Goal: Information Seeking & Learning: Compare options

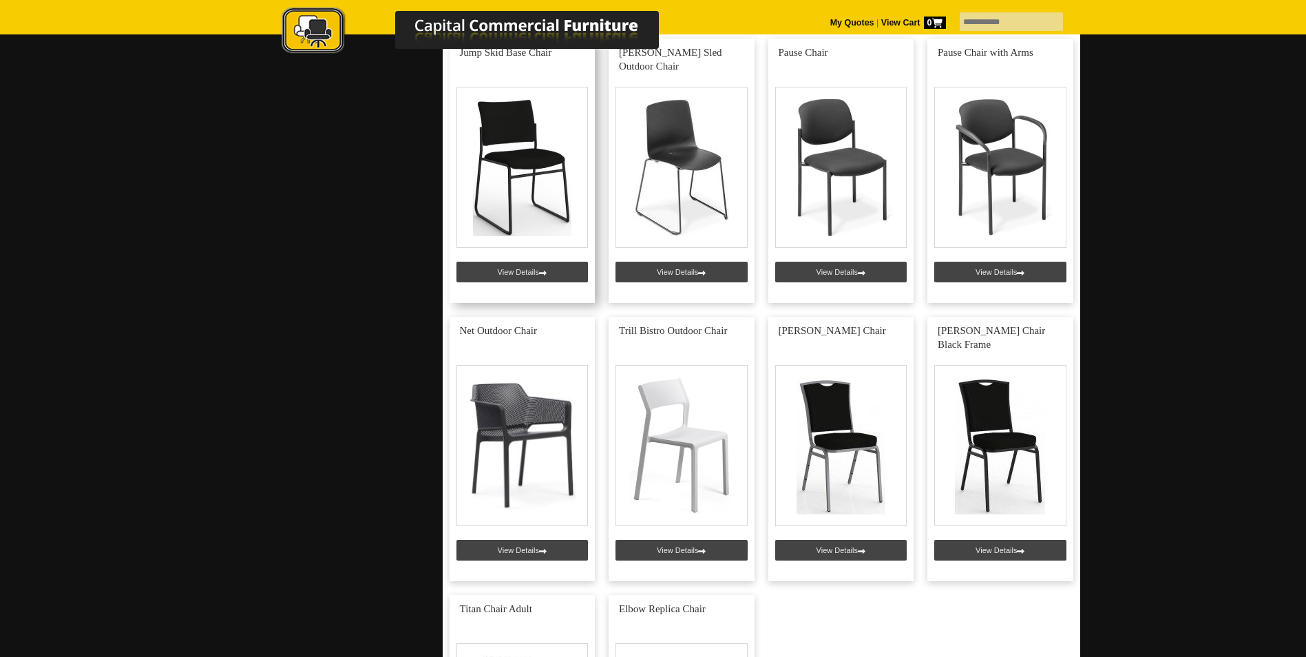
scroll to position [1515, 0]
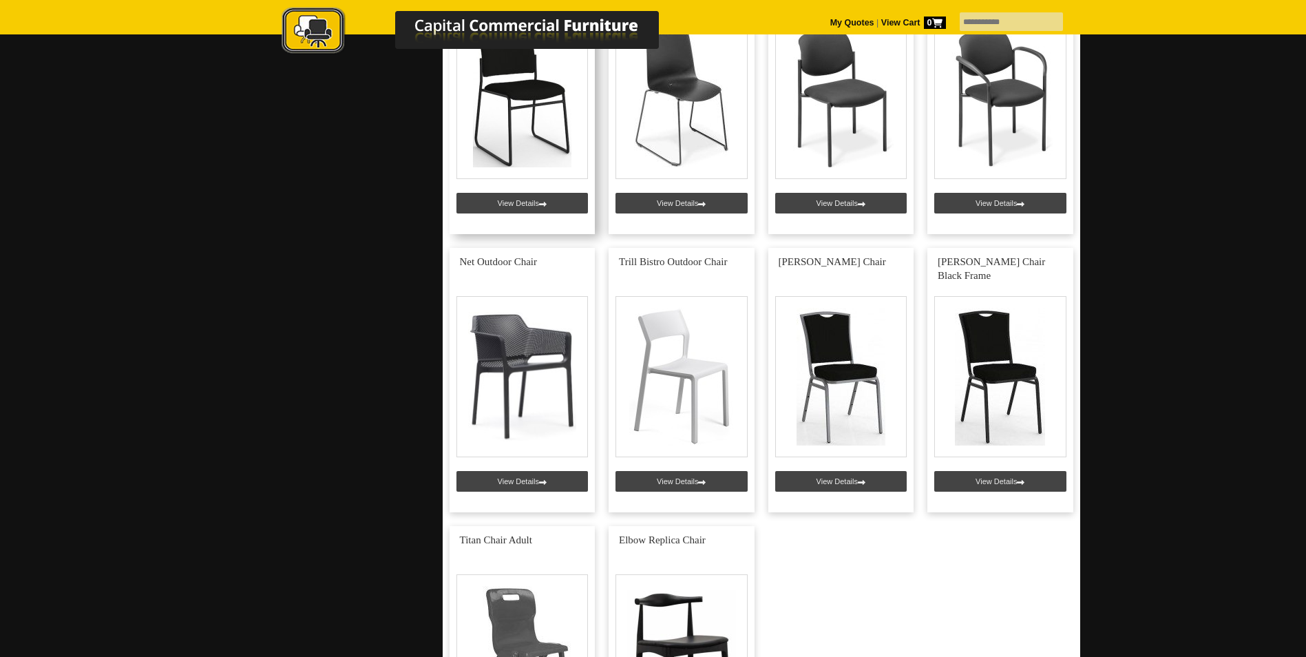
click at [523, 204] on link at bounding box center [523, 102] width 146 height 264
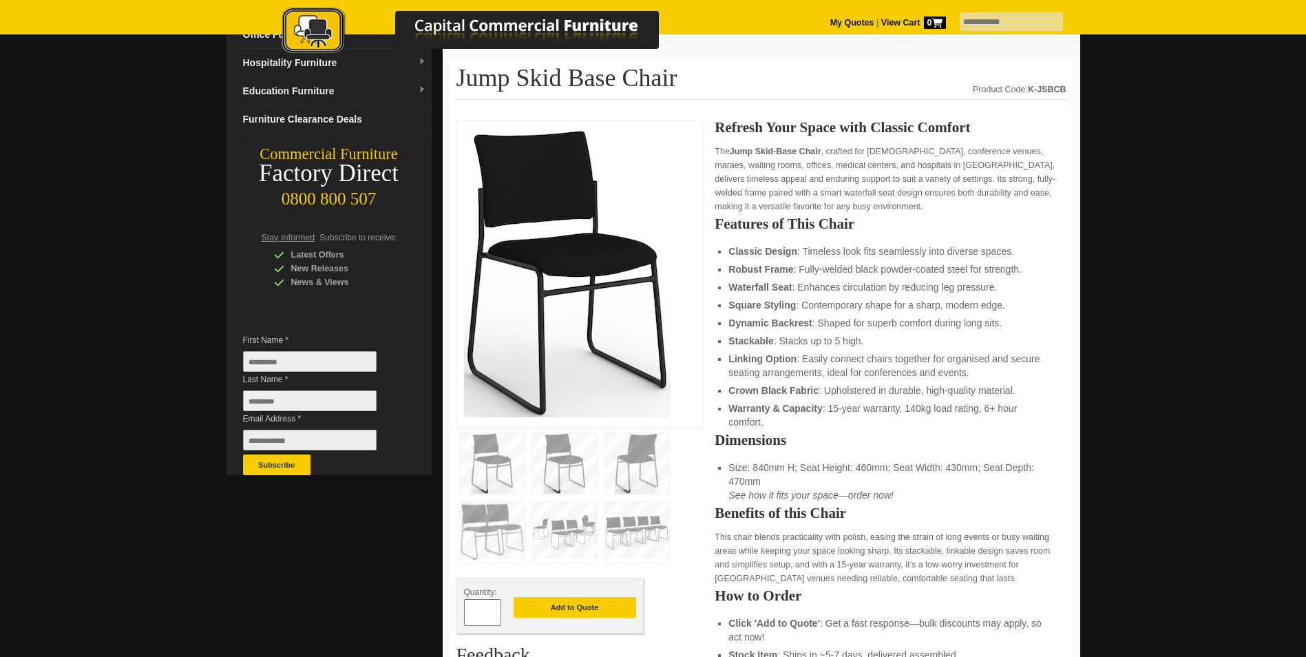
scroll to position [69, 0]
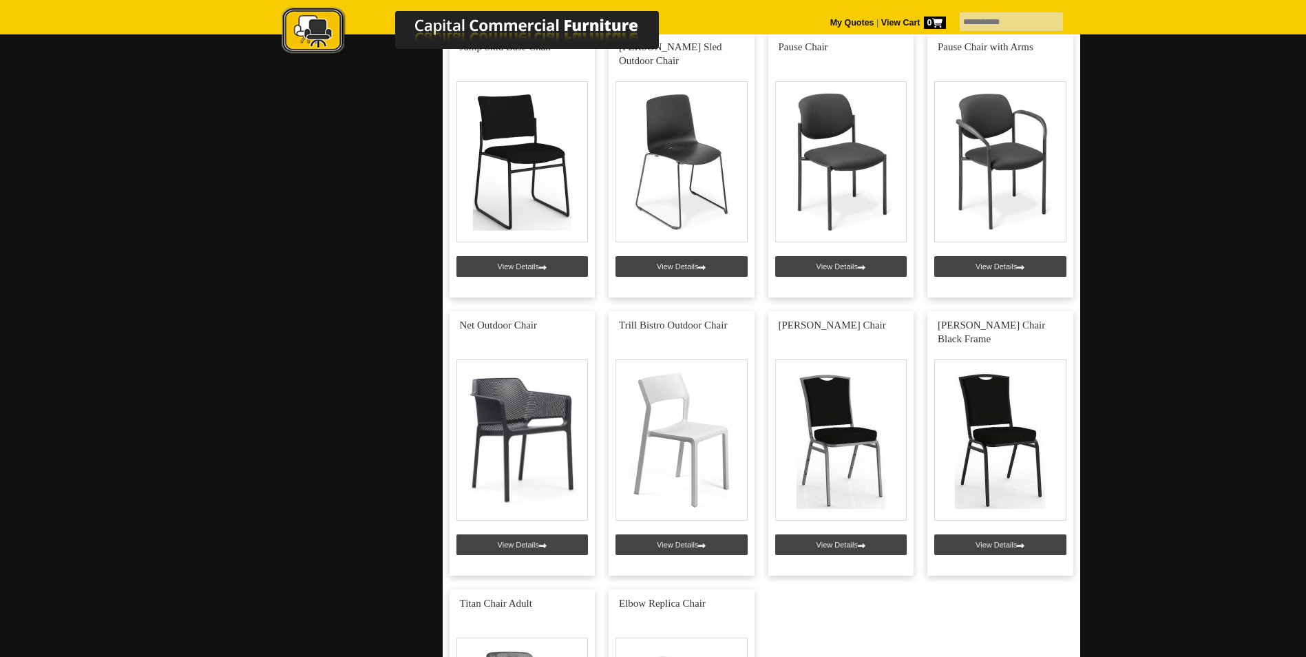
scroll to position [1446, 0]
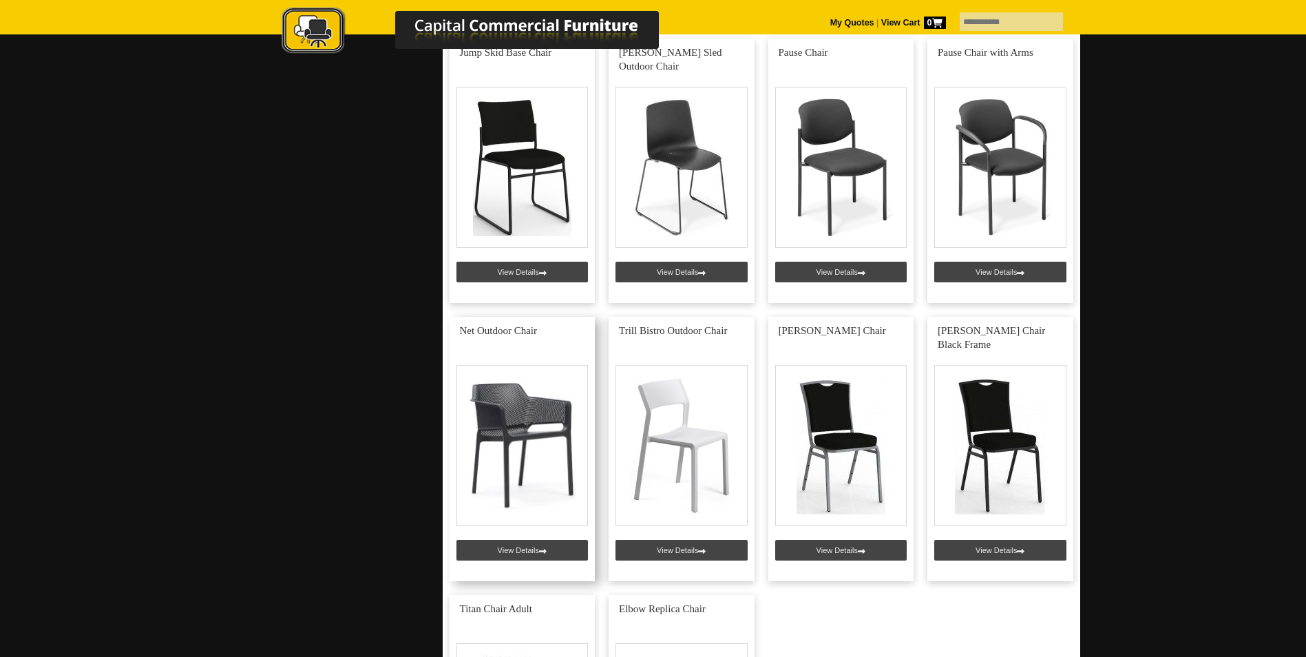
click at [498, 396] on link at bounding box center [523, 449] width 146 height 264
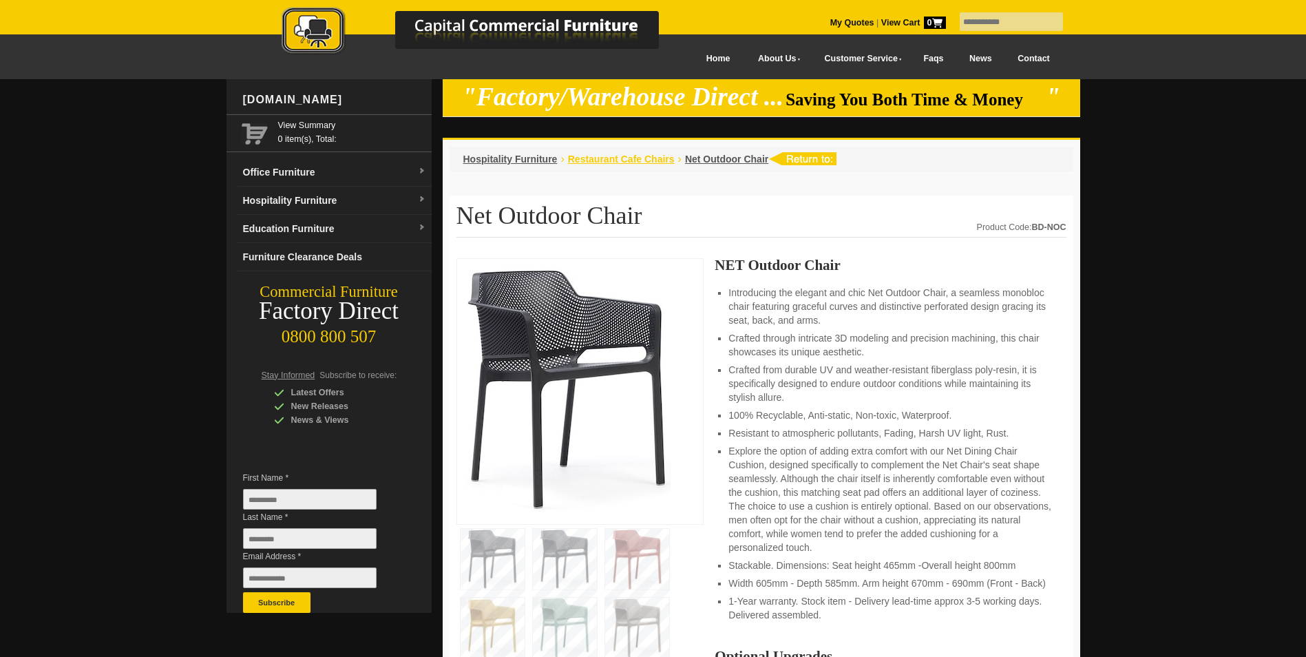
click at [592, 158] on span "Restaurant Cafe Chairs" at bounding box center [621, 159] width 107 height 11
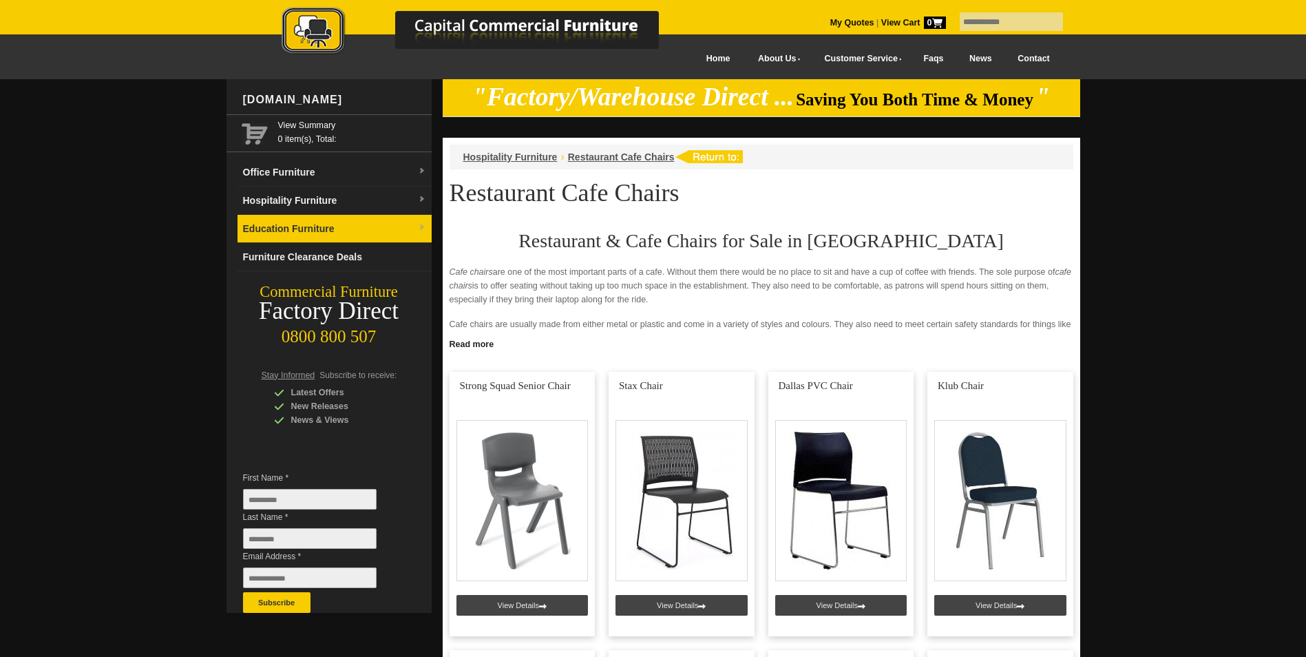
click at [290, 229] on link "Education Furniture" at bounding box center [335, 229] width 194 height 28
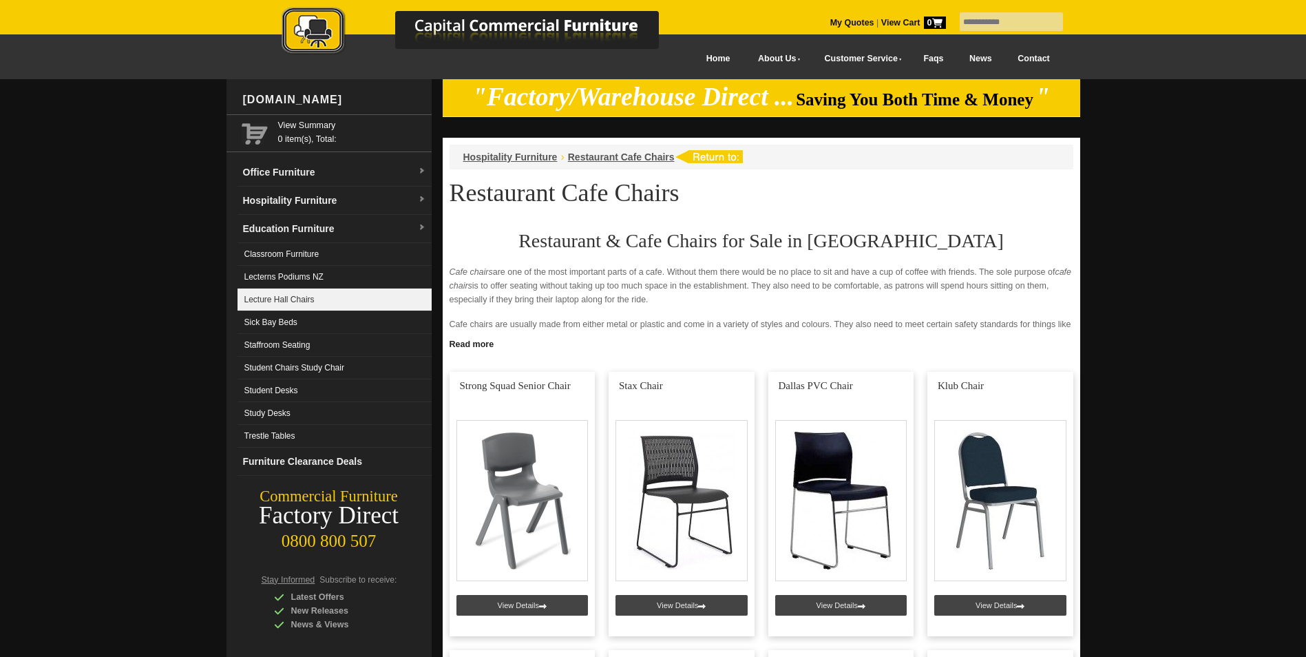
click at [304, 295] on link "Lecture Hall Chairs" at bounding box center [335, 299] width 194 height 23
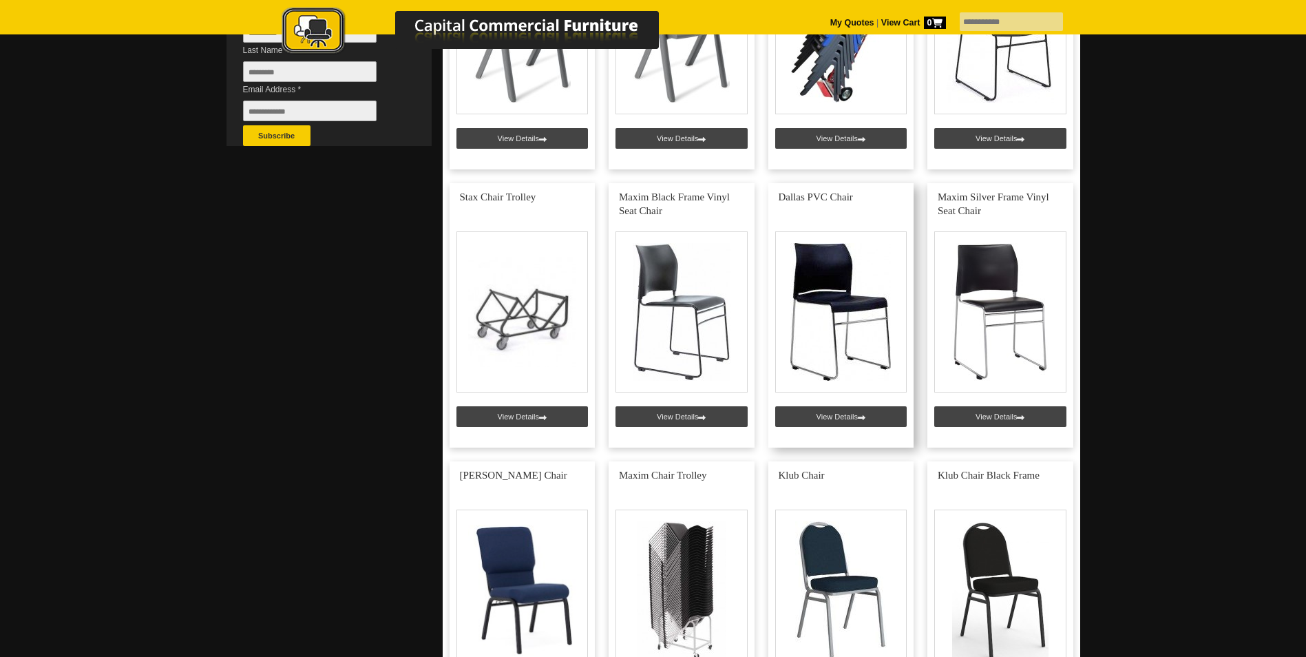
scroll to position [482, 0]
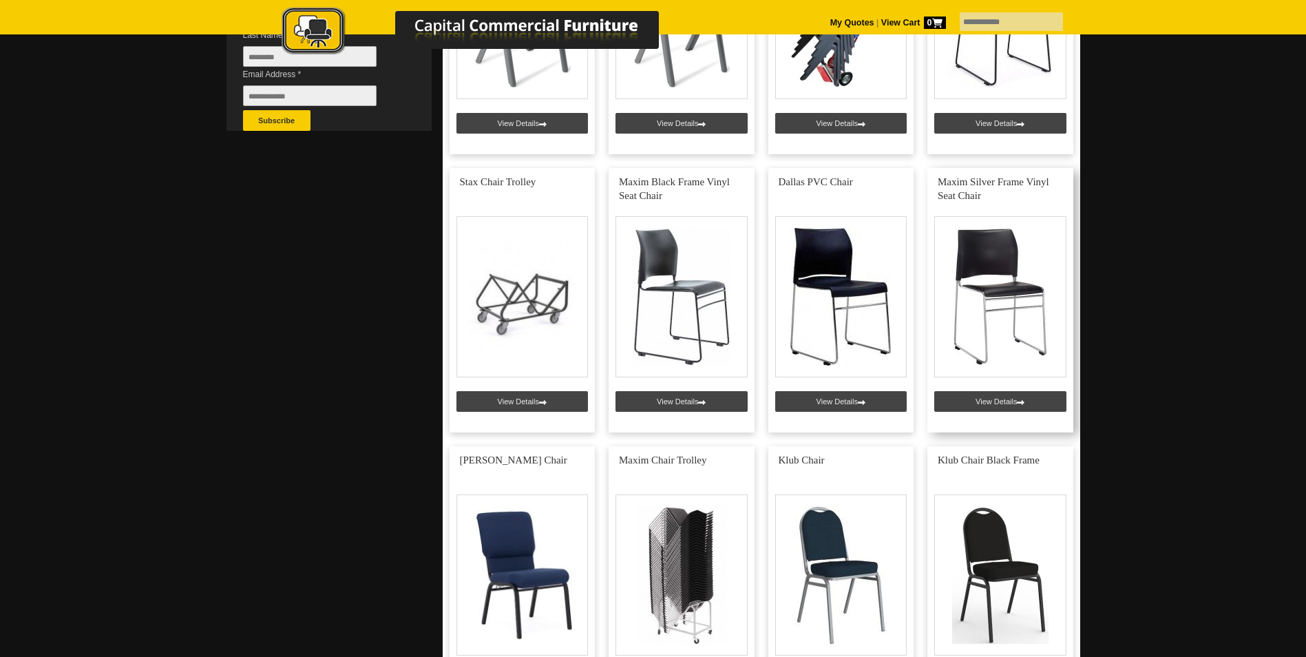
click at [1018, 369] on link at bounding box center [1000, 300] width 146 height 264
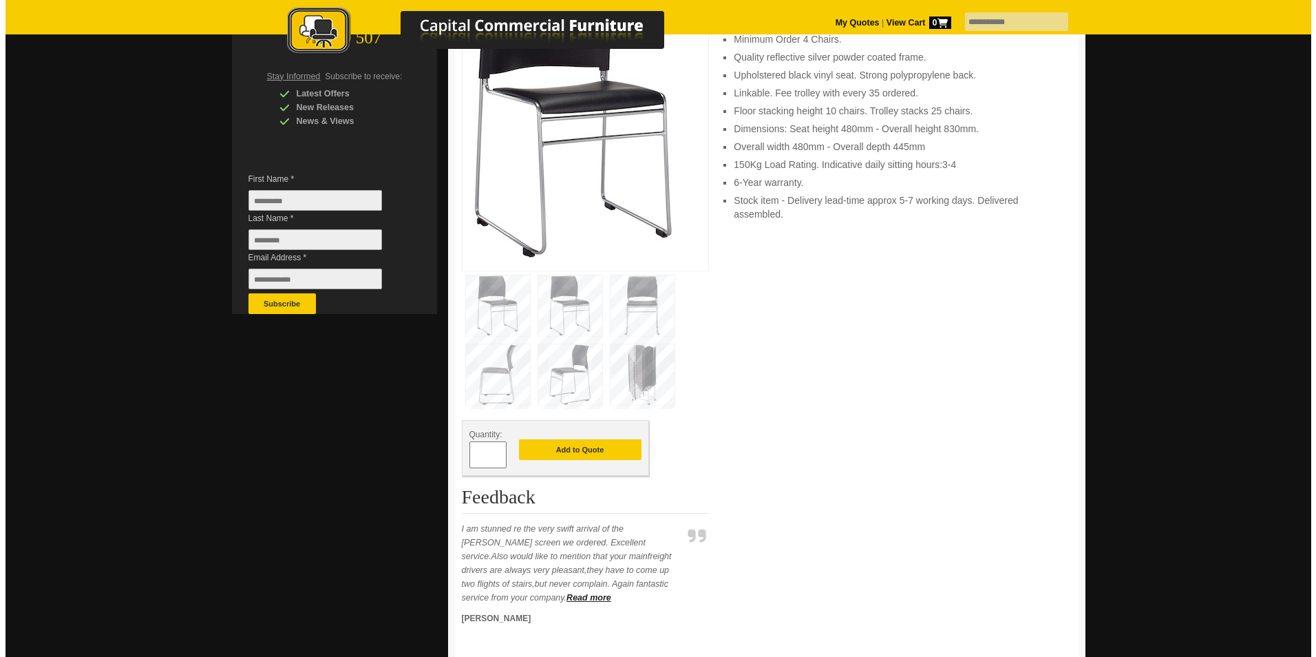
scroll to position [275, 0]
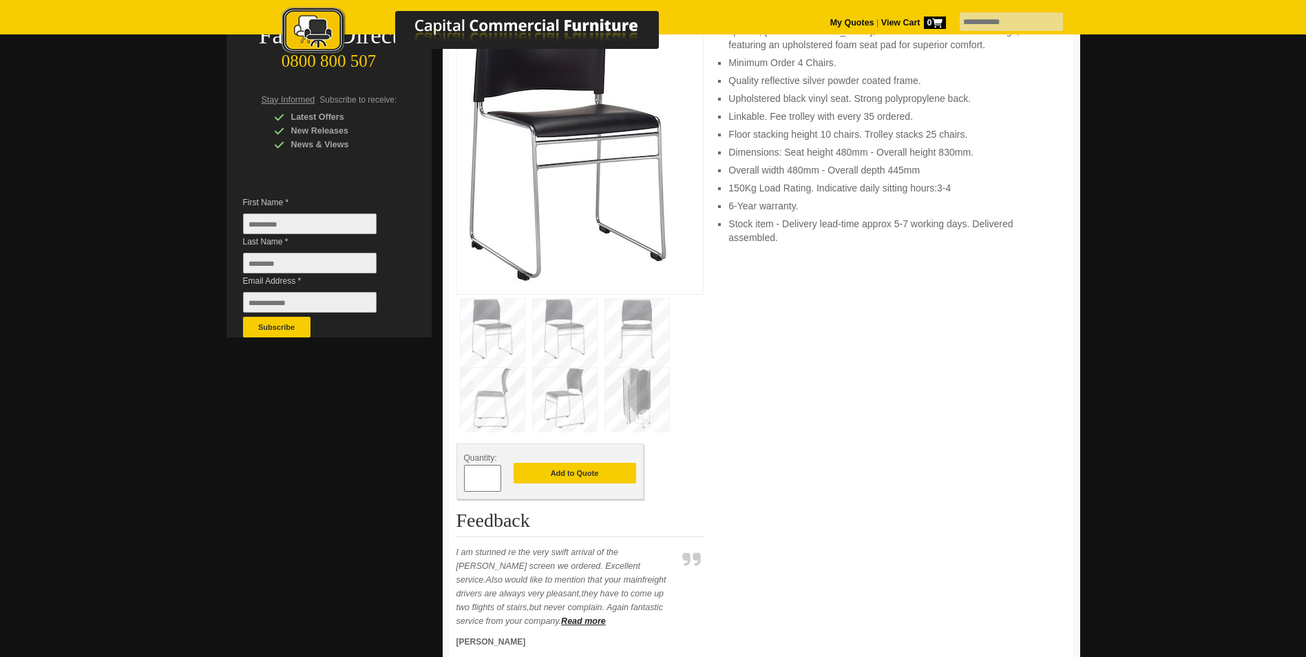
click at [642, 384] on img at bounding box center [637, 398] width 64 height 61
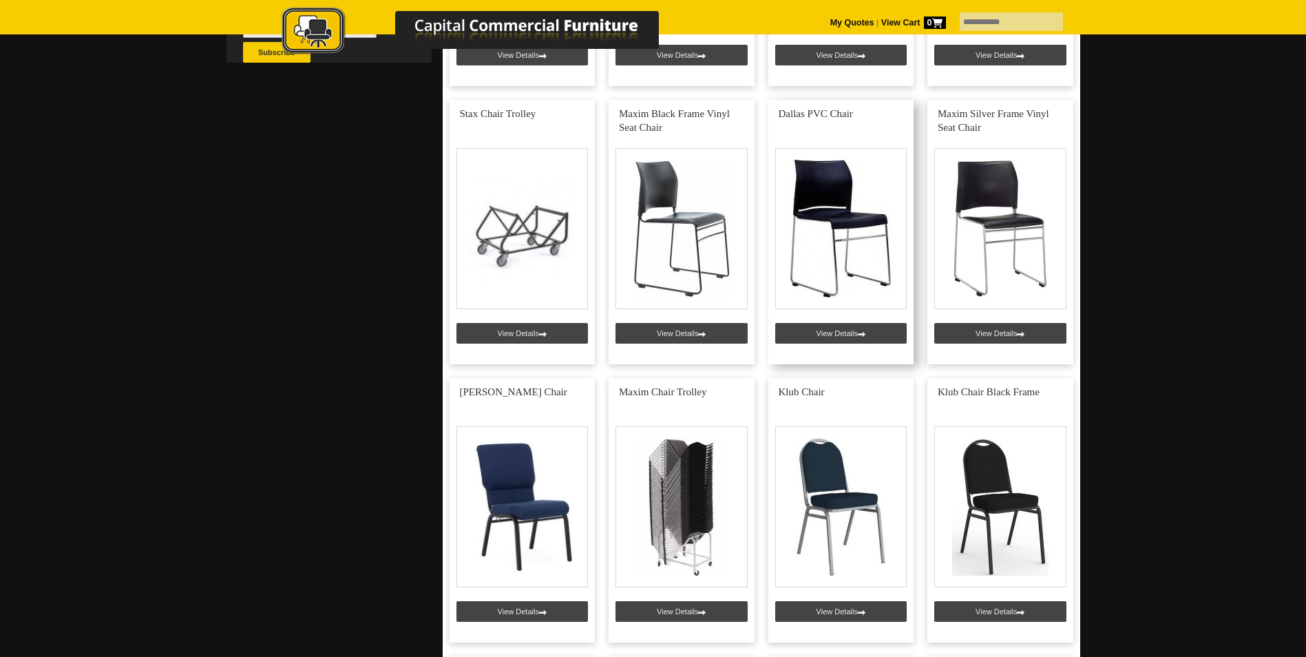
scroll to position [551, 0]
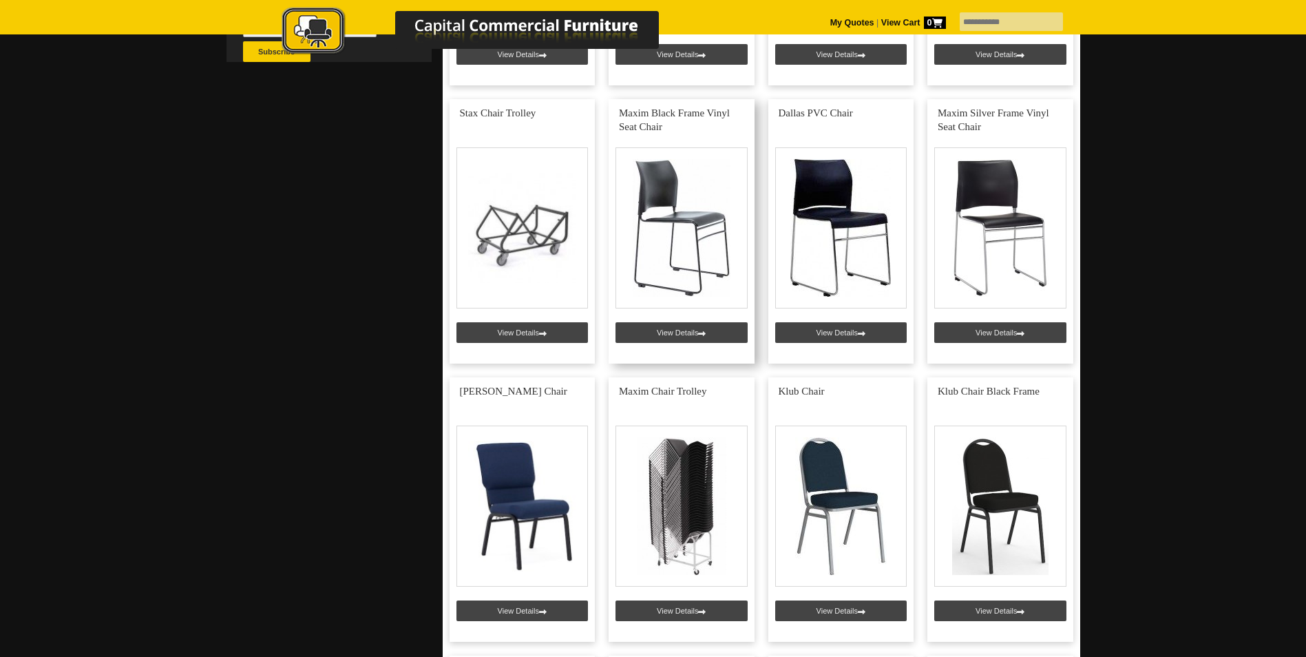
click at [687, 239] on link at bounding box center [682, 231] width 146 height 264
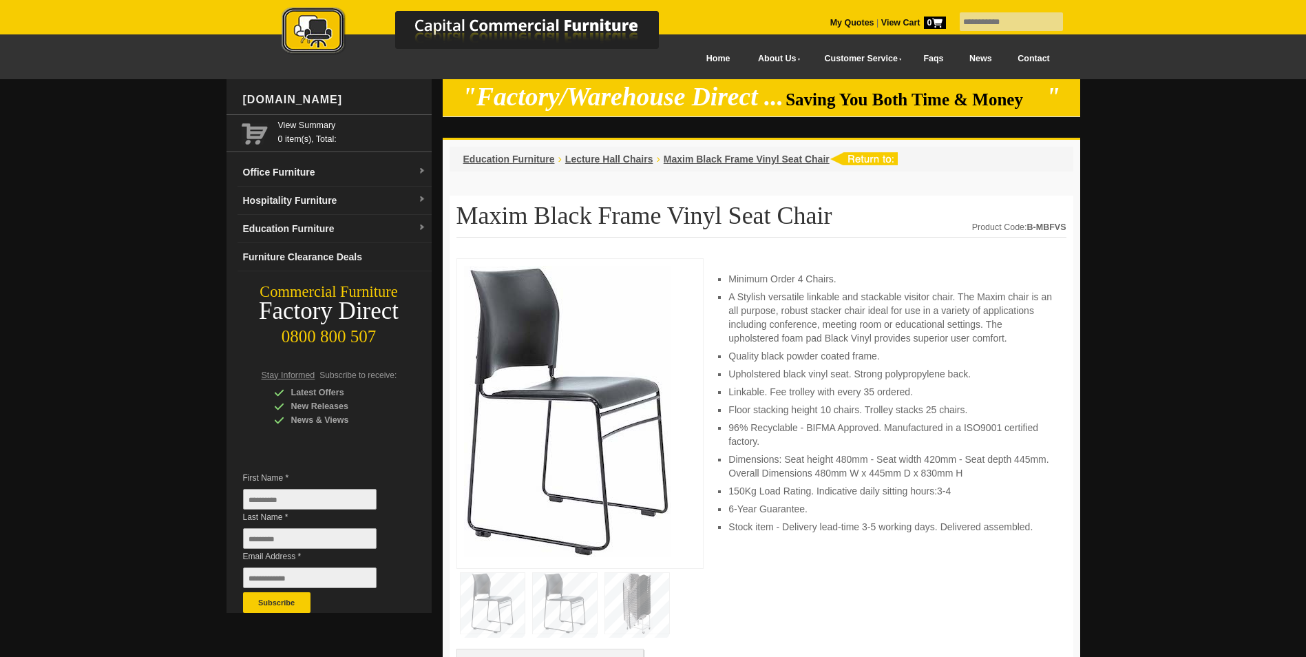
click at [565, 364] on img at bounding box center [567, 411] width 207 height 291
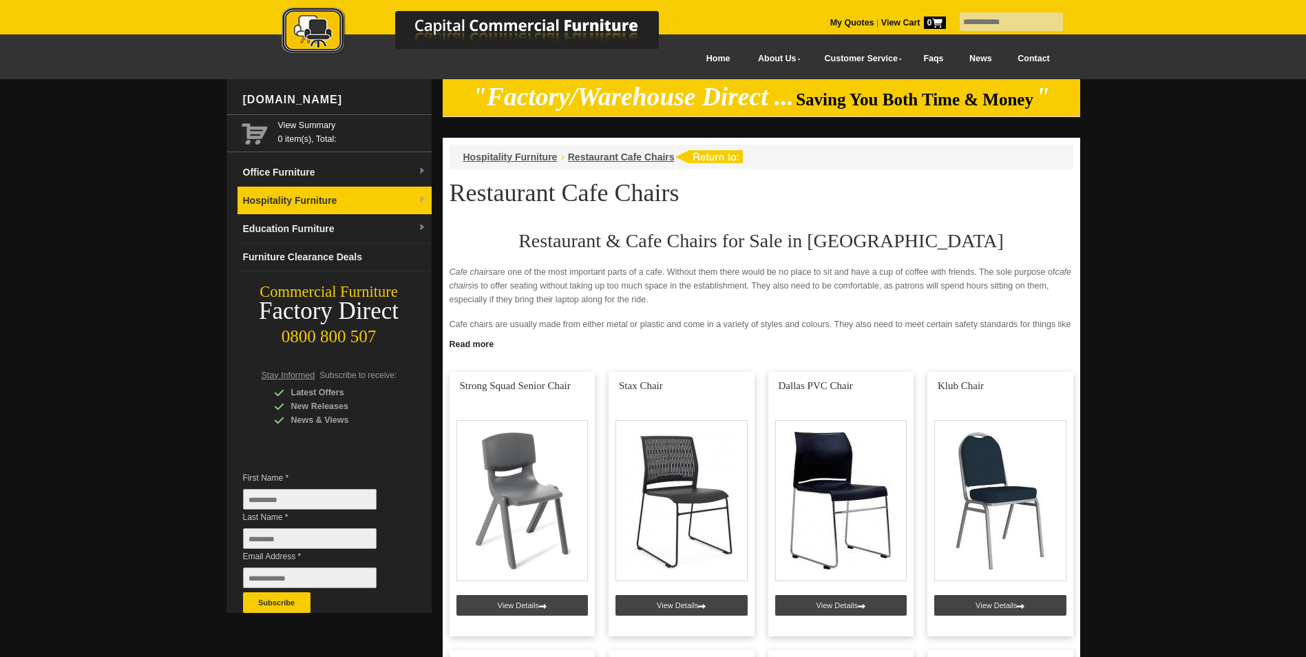
click at [330, 197] on link "Hospitality Furniture" at bounding box center [335, 201] width 194 height 28
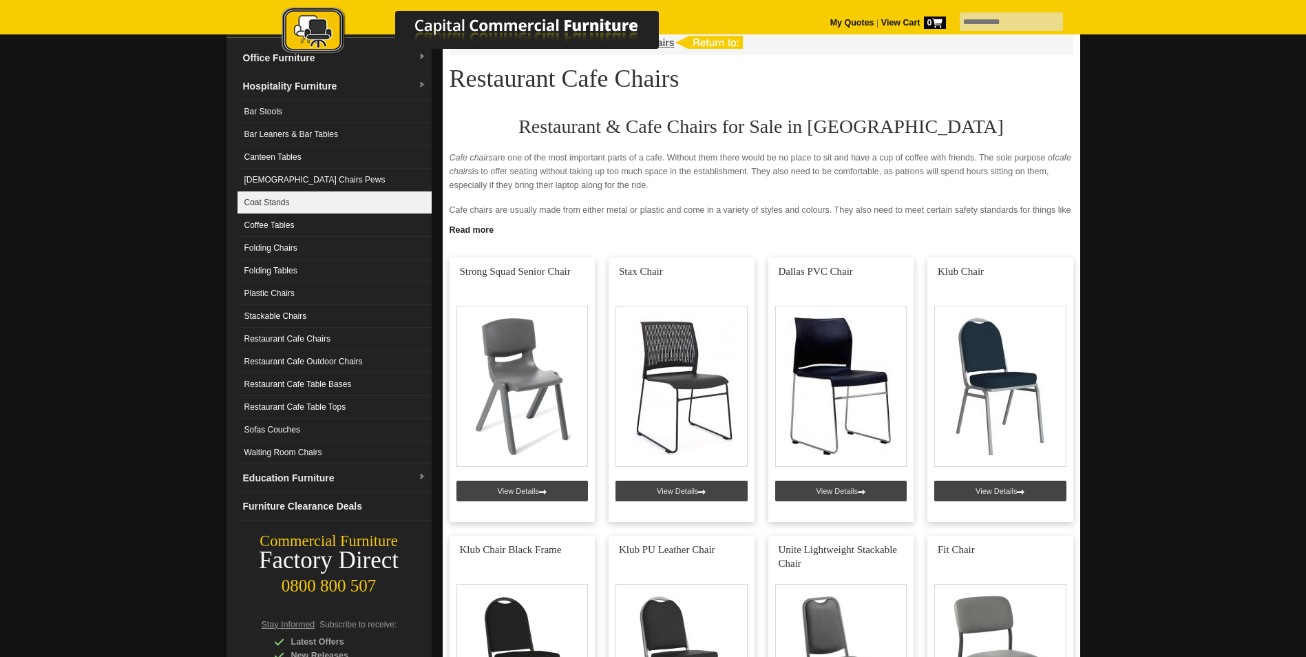
scroll to position [138, 0]
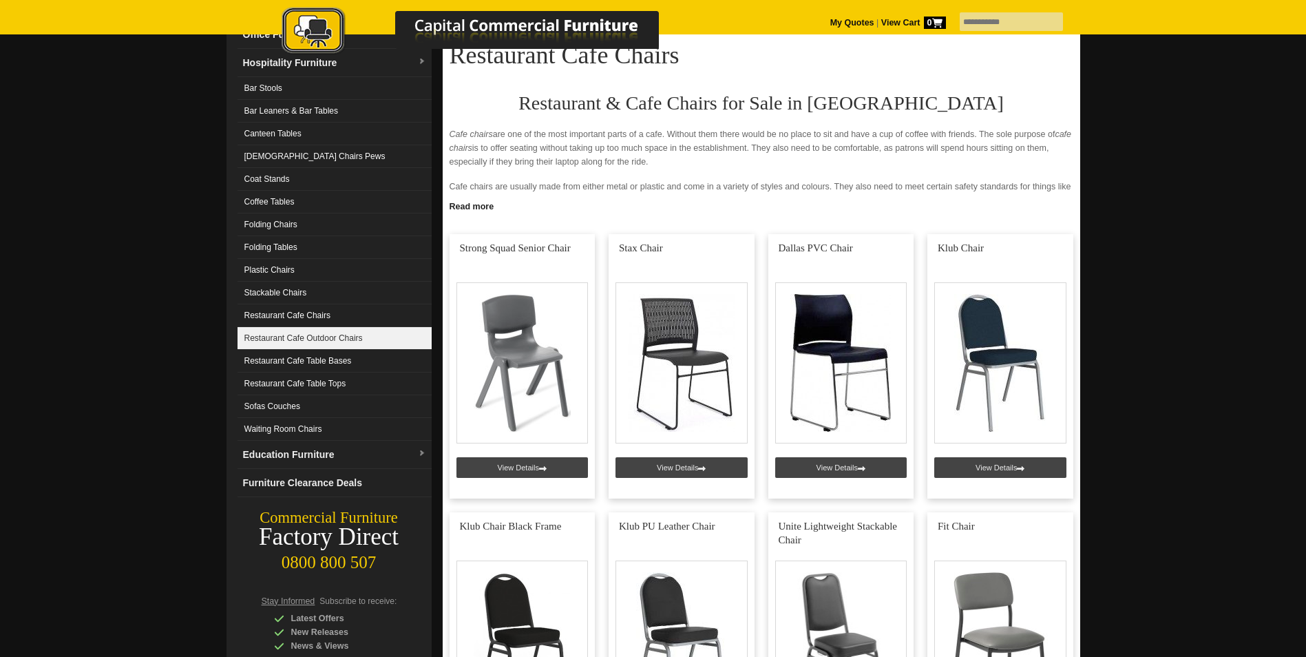
click at [326, 343] on link "Restaurant Cafe Outdoor Chairs" at bounding box center [335, 338] width 194 height 23
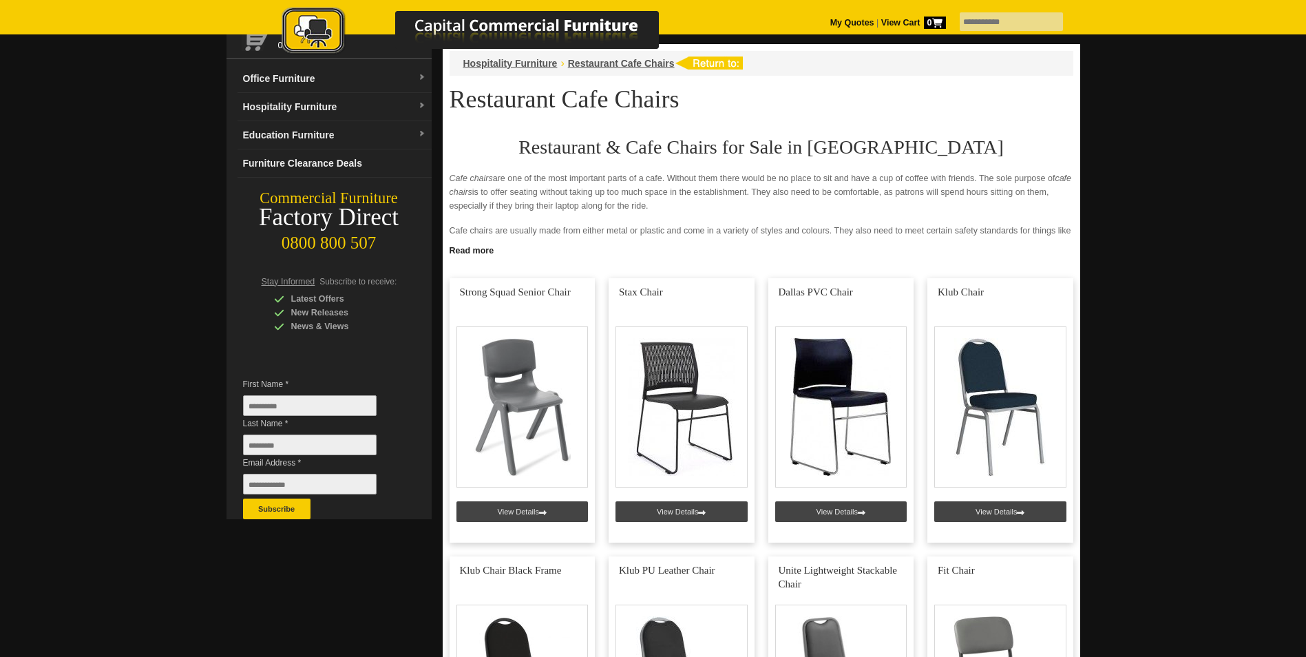
scroll to position [69, 0]
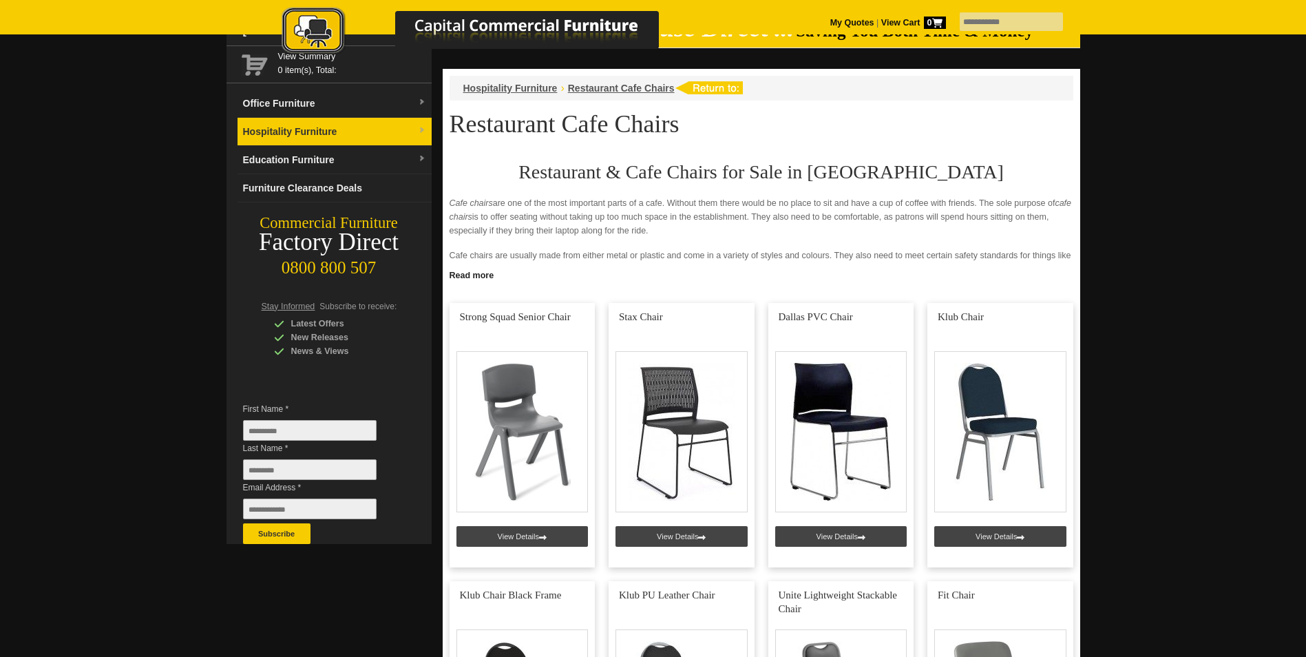
click at [306, 123] on link "Hospitality Furniture" at bounding box center [335, 132] width 194 height 28
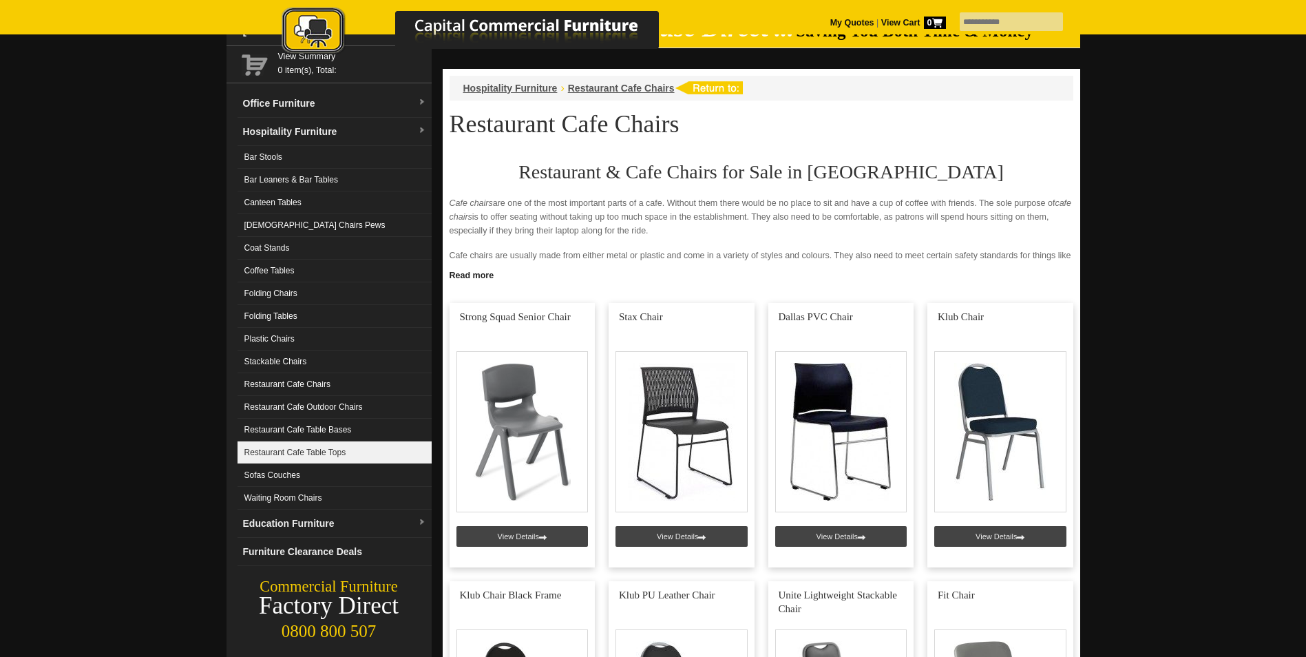
click at [308, 447] on link "Restaurant Cafe Table Tops" at bounding box center [335, 452] width 194 height 23
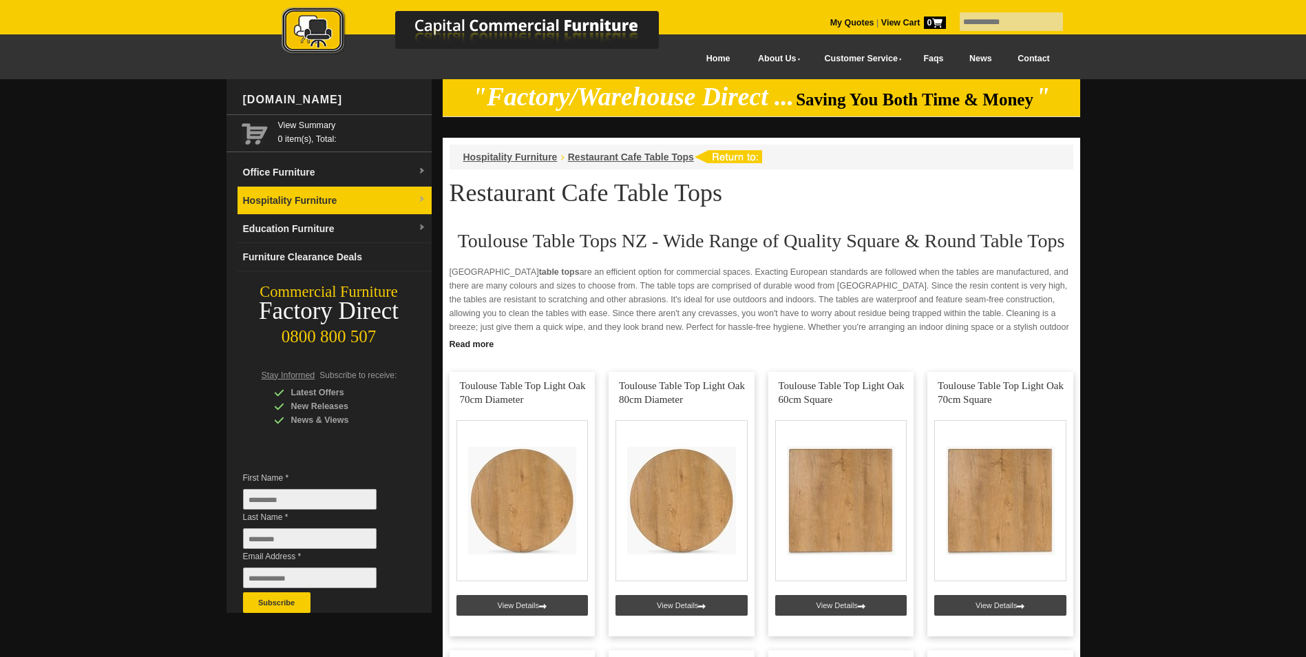
click at [284, 192] on link "Hospitality Furniture" at bounding box center [335, 201] width 194 height 28
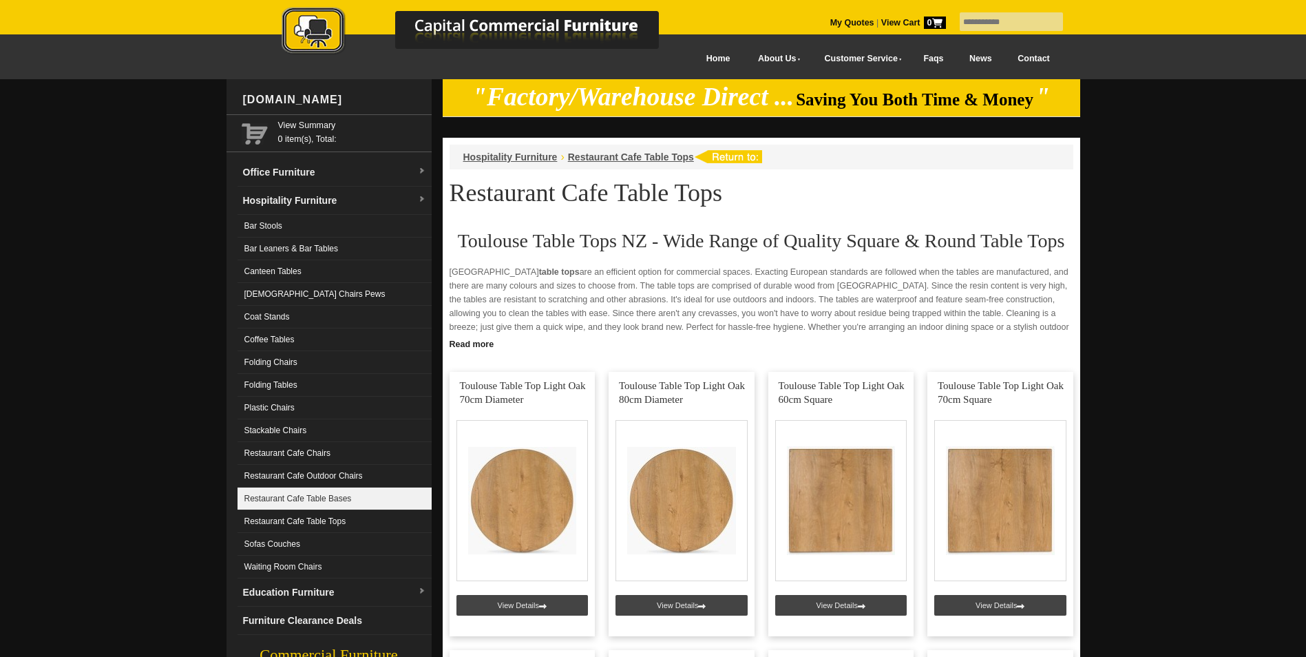
click at [326, 500] on link "Restaurant Cafe Table Bases" at bounding box center [335, 498] width 194 height 23
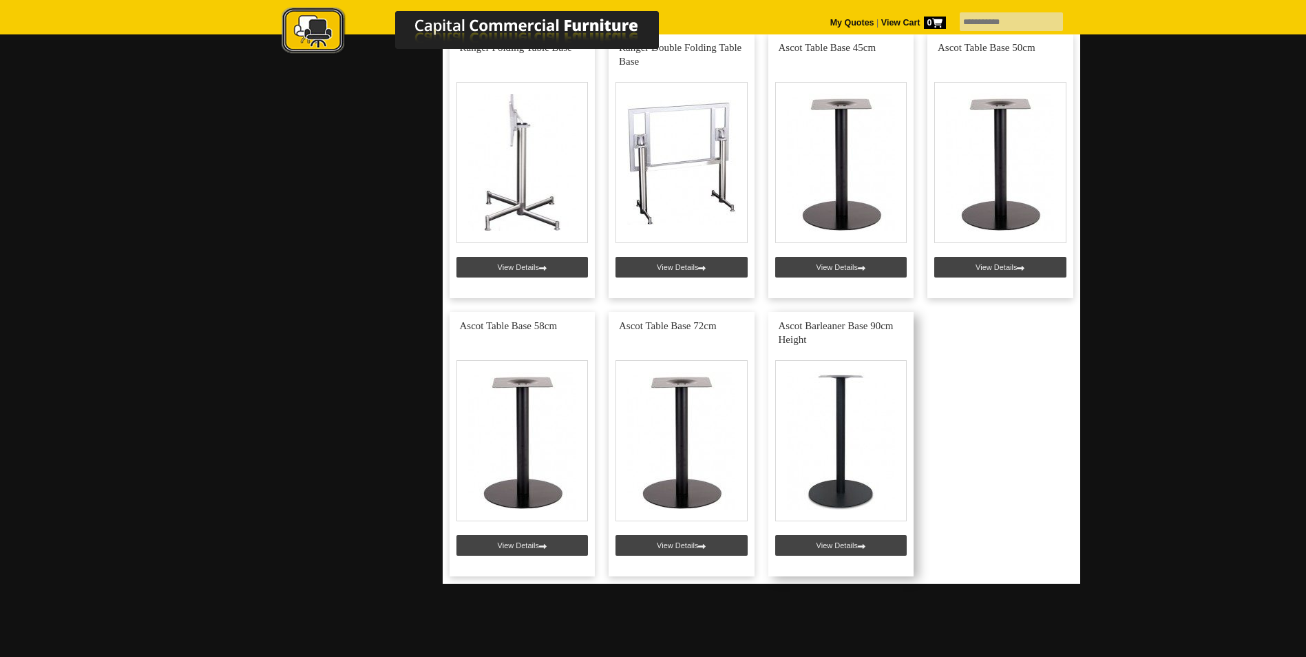
scroll to position [895, 0]
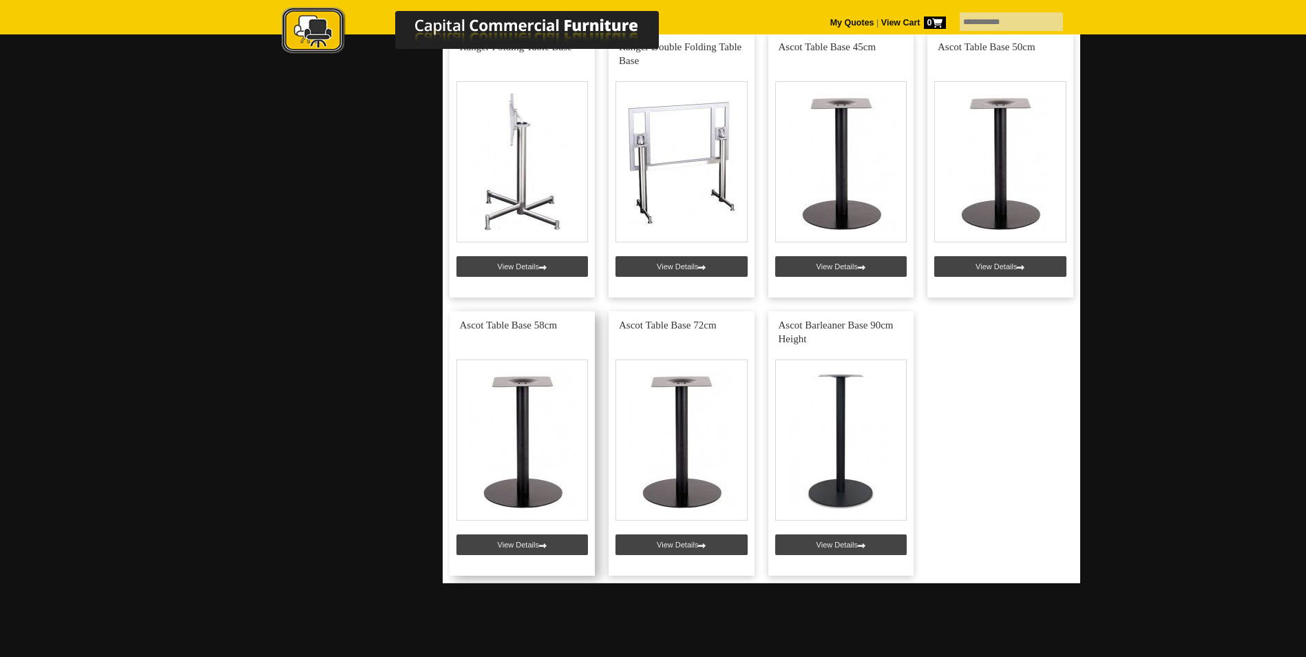
click at [560, 457] on link at bounding box center [523, 443] width 146 height 264
